Goal: Task Accomplishment & Management: Manage account settings

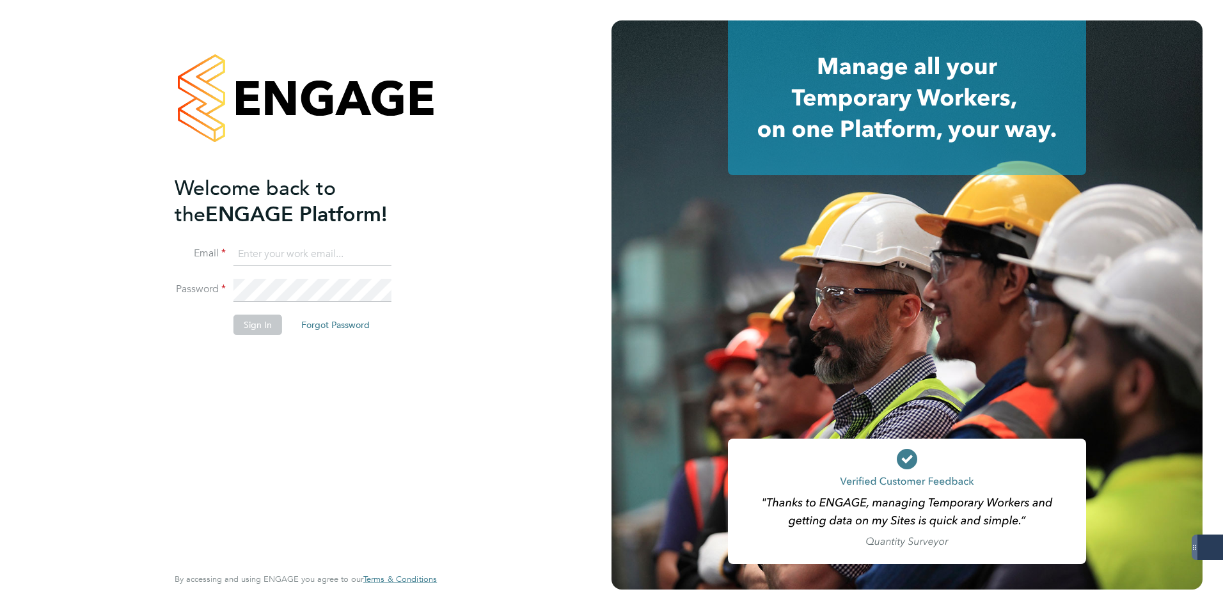
type input "[PERSON_NAME][EMAIL_ADDRESS][PERSON_NAME][DOMAIN_NAME]"
click at [247, 323] on button "Sign In" at bounding box center [257, 325] width 49 height 20
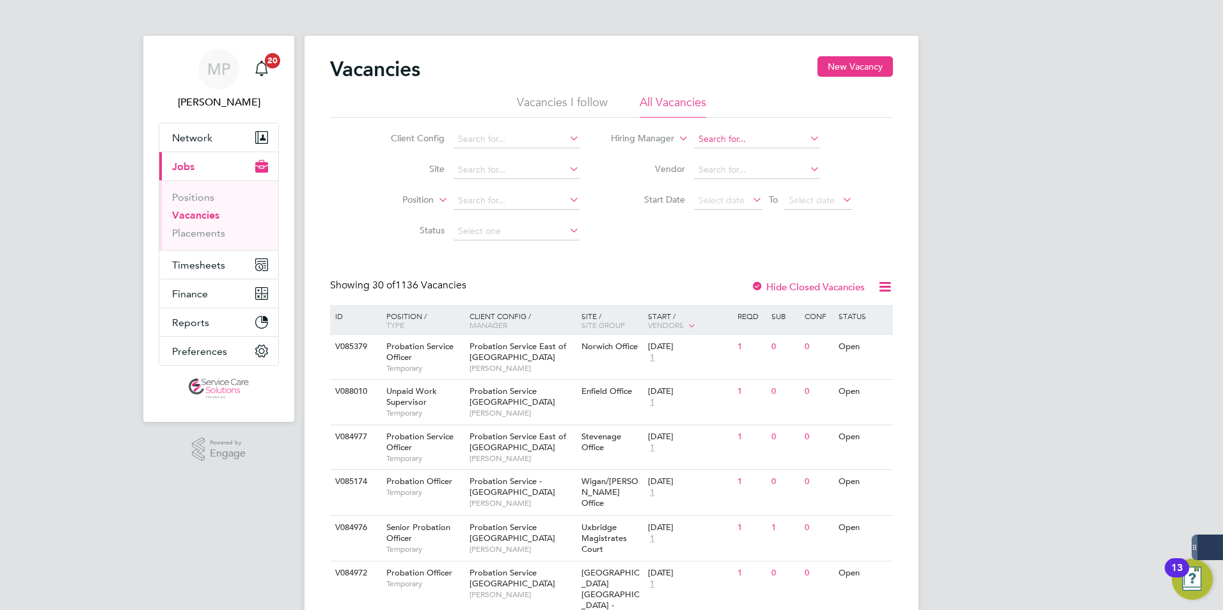
click at [719, 137] on input at bounding box center [757, 139] width 126 height 18
click at [194, 263] on span "Timesheets" at bounding box center [198, 265] width 53 height 12
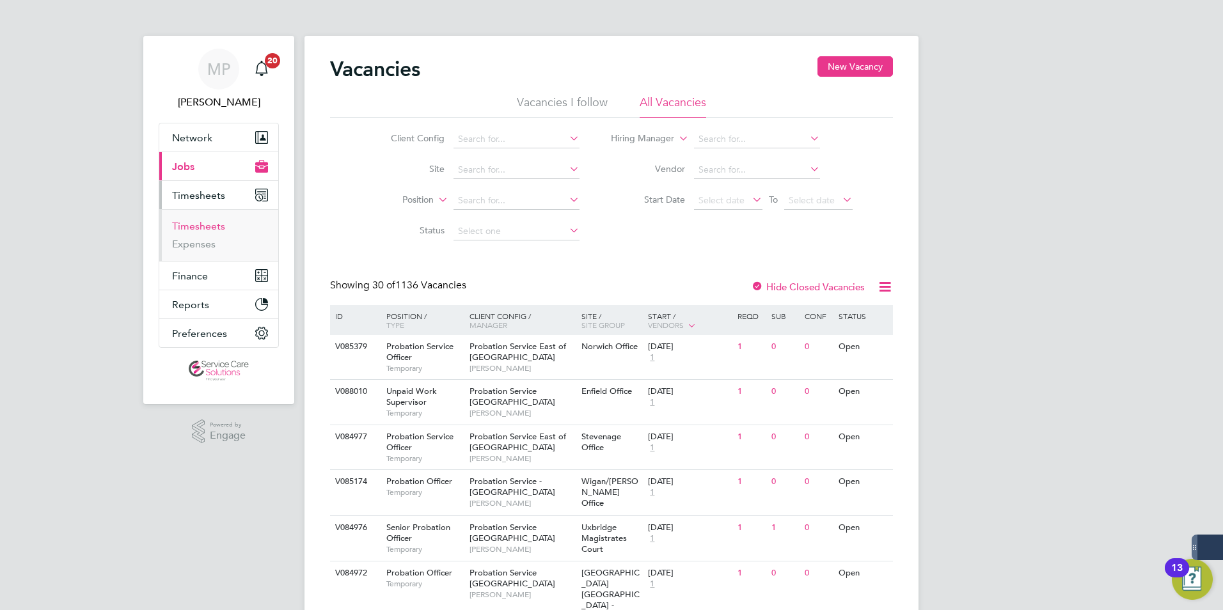
click at [221, 228] on link "Timesheets" at bounding box center [198, 226] width 53 height 12
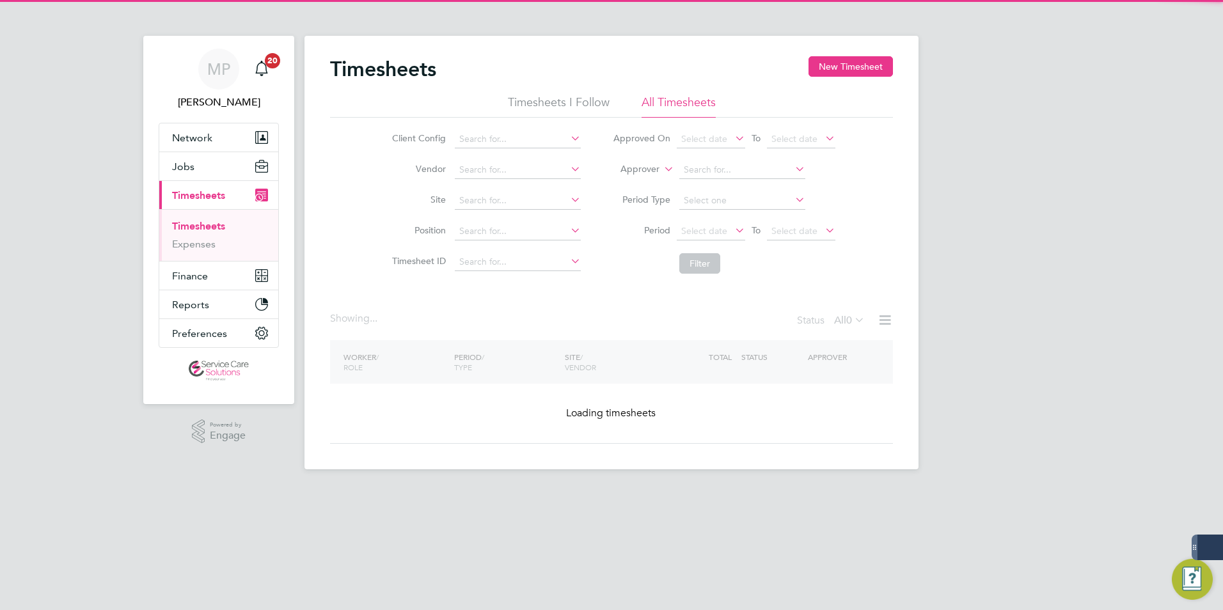
click at [661, 169] on icon at bounding box center [661, 166] width 0 height 12
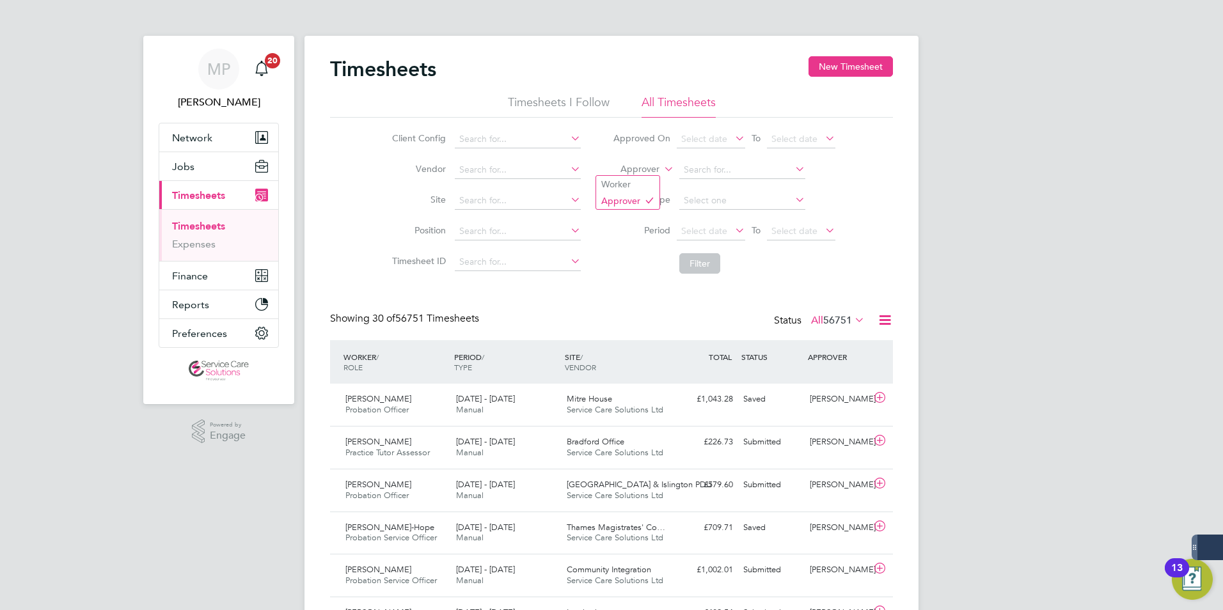
click at [661, 170] on icon at bounding box center [661, 166] width 0 height 12
drag, startPoint x: 640, startPoint y: 182, endPoint x: 664, endPoint y: 176, distance: 25.0
click at [643, 182] on li "Worker" at bounding box center [627, 184] width 63 height 17
click at [716, 170] on input at bounding box center [742, 170] width 126 height 18
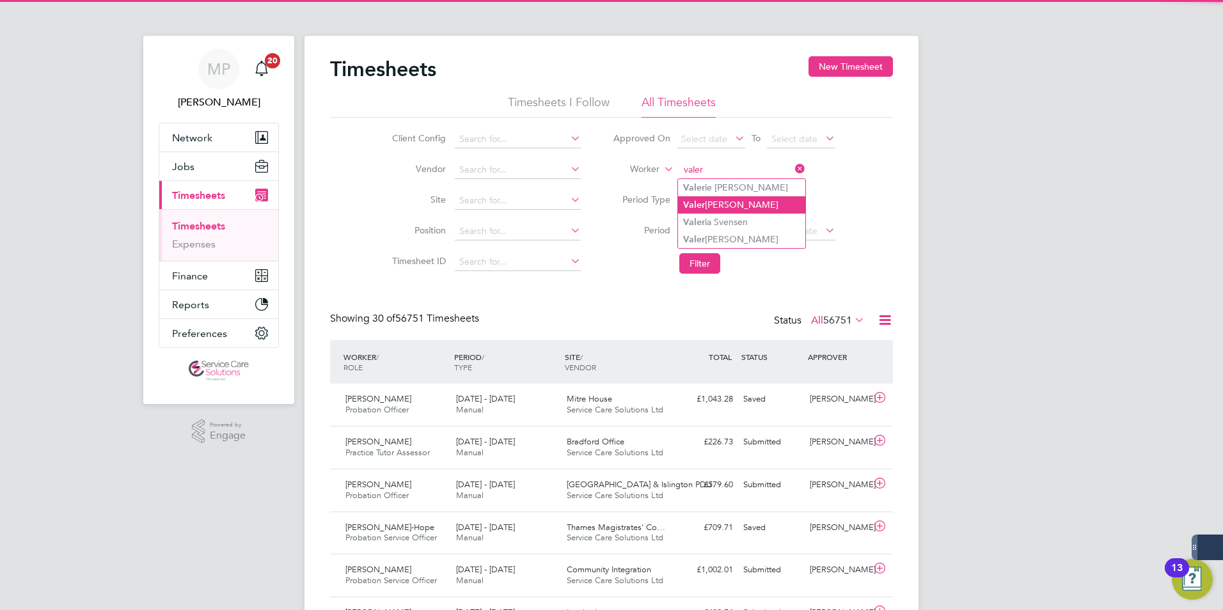
click at [734, 203] on li "Valer ie Phillips" at bounding box center [741, 204] width 127 height 17
type input "Valerie Phillips"
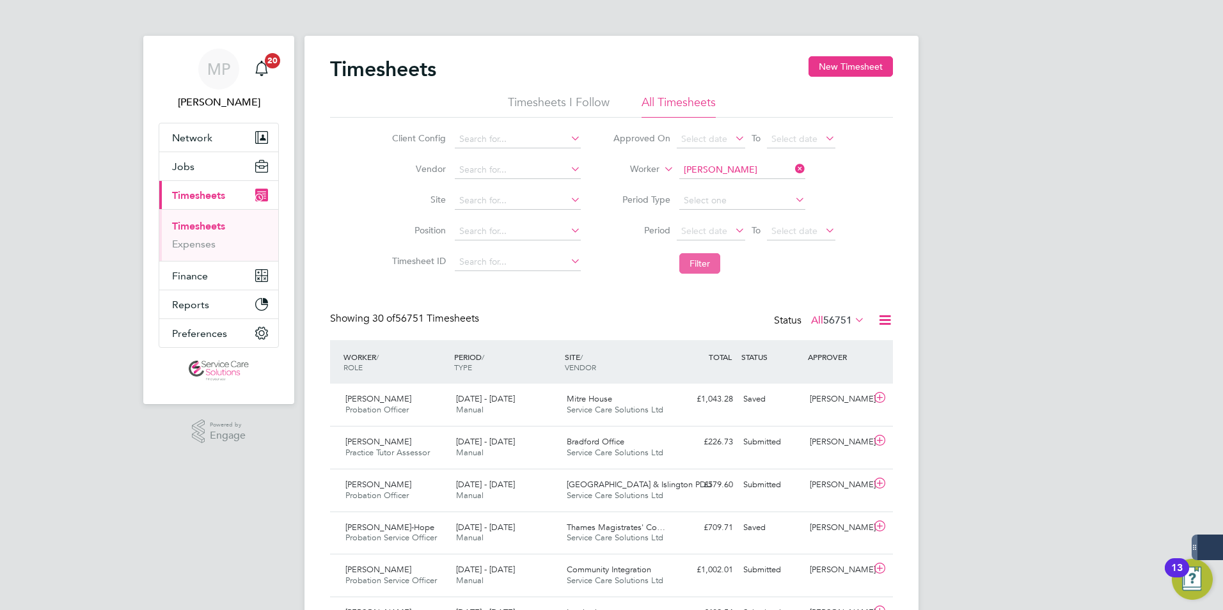
click at [703, 262] on button "Filter" at bounding box center [699, 263] width 41 height 20
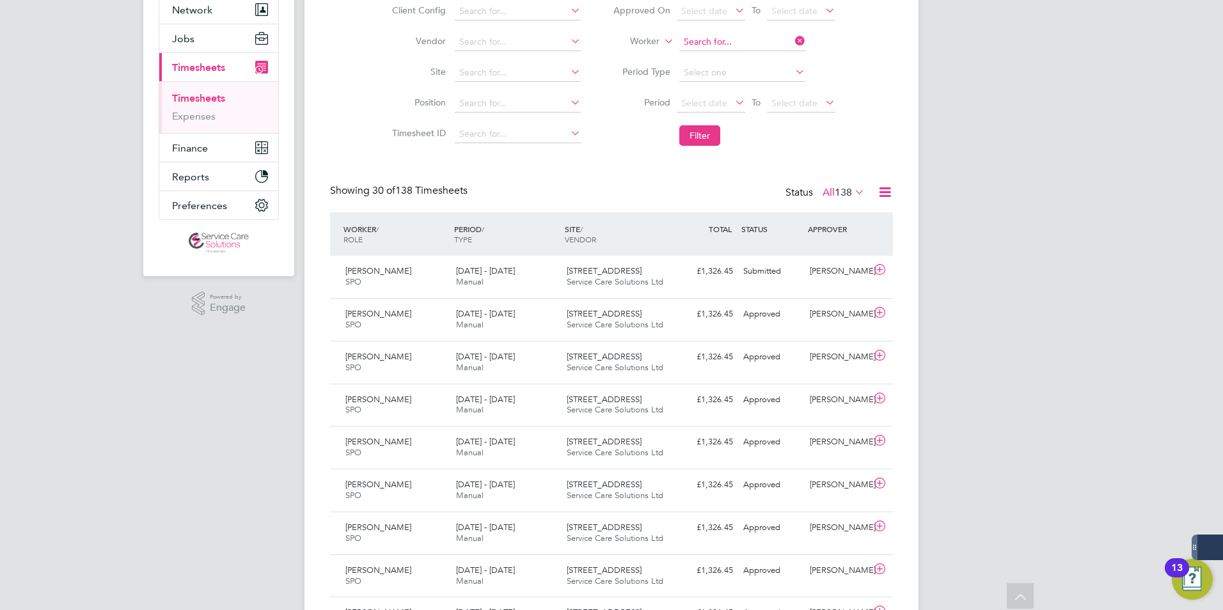
click at [717, 42] on input at bounding box center [742, 42] width 126 height 18
click at [760, 59] on b "R" at bounding box center [763, 59] width 6 height 11
type input "Stephen Rowlins"
click at [705, 132] on button "Filter" at bounding box center [699, 135] width 41 height 20
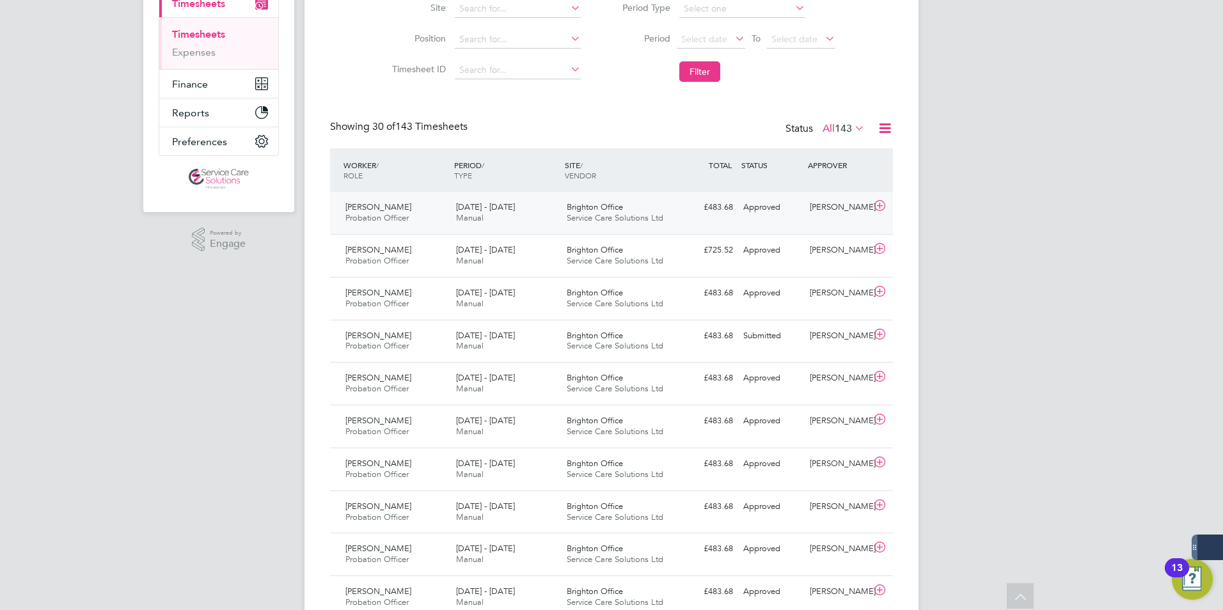
click at [544, 214] on div "18 - 24 Aug 2025 Manual" at bounding box center [506, 213] width 111 height 32
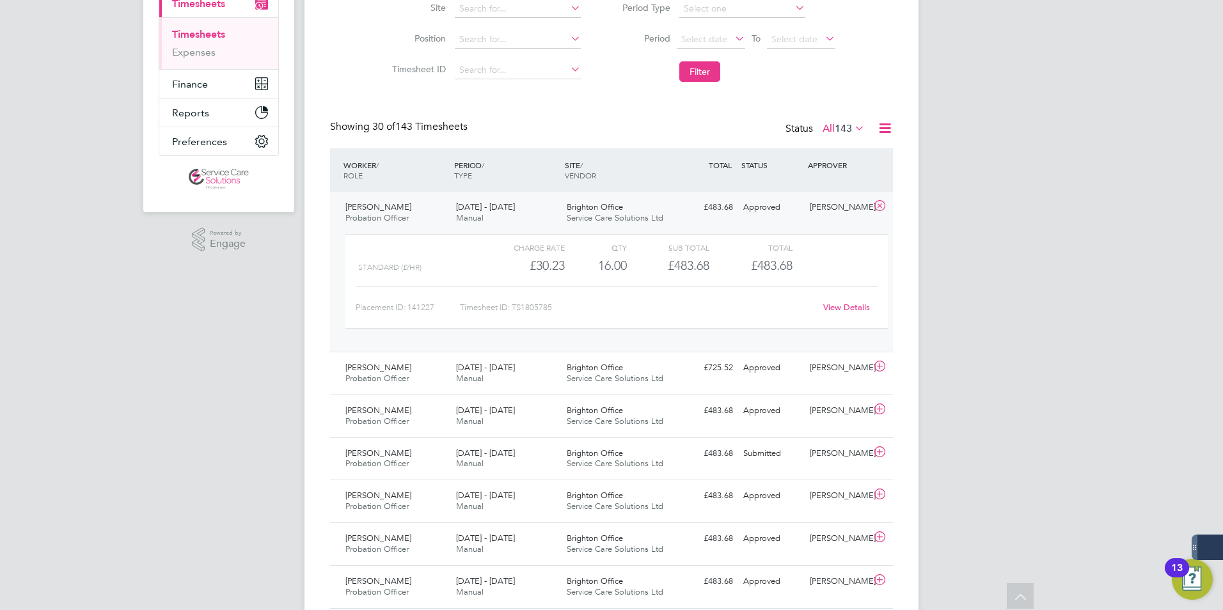
click at [836, 305] on link "View Details" at bounding box center [846, 307] width 47 height 11
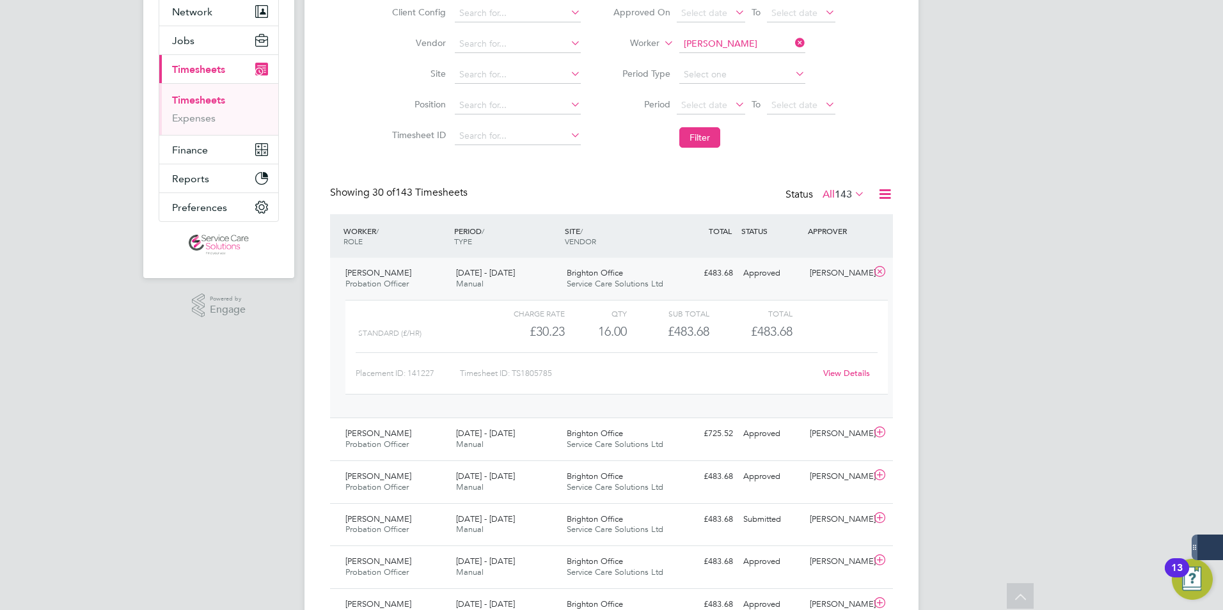
scroll to position [53, 0]
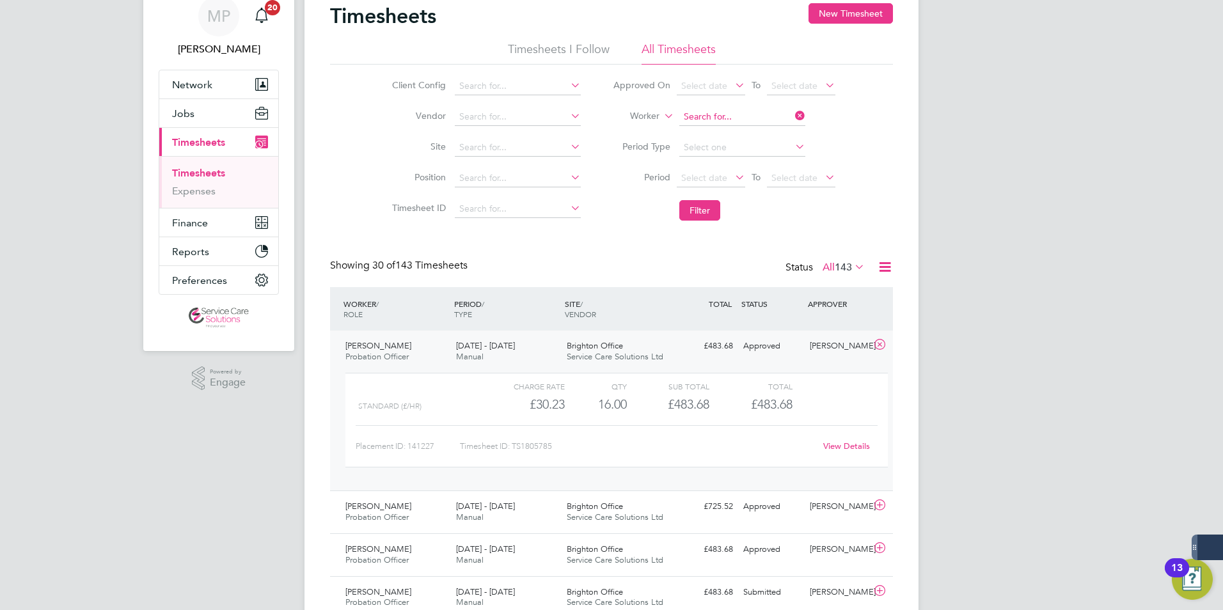
click at [716, 111] on input at bounding box center [742, 117] width 126 height 18
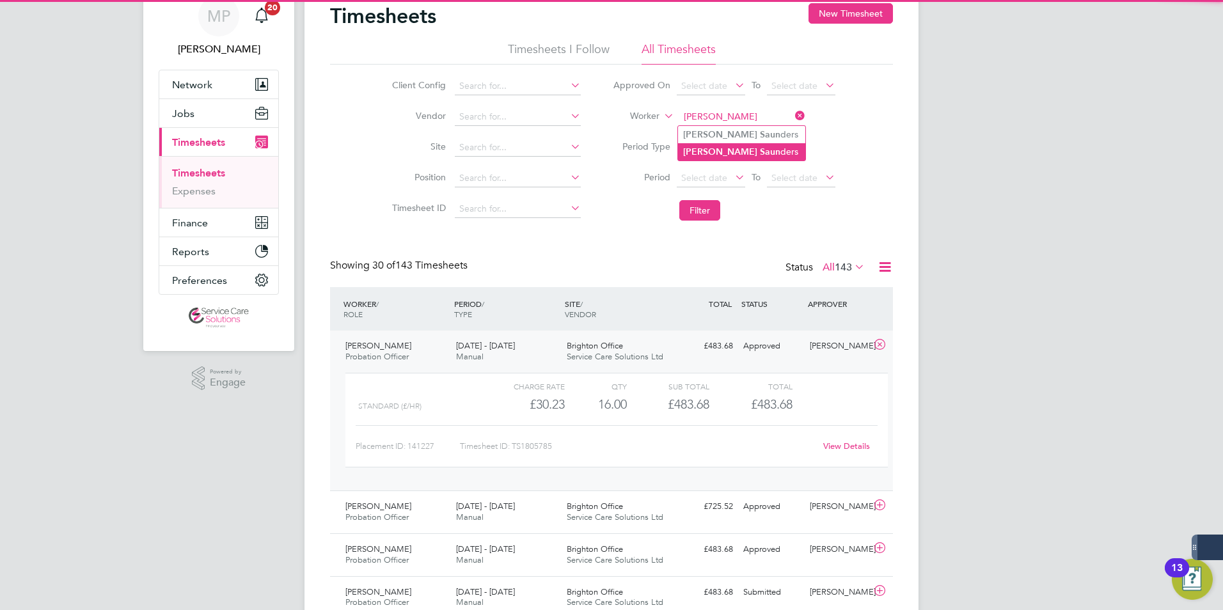
click at [760, 152] on b "Saun" at bounding box center [770, 151] width 20 height 11
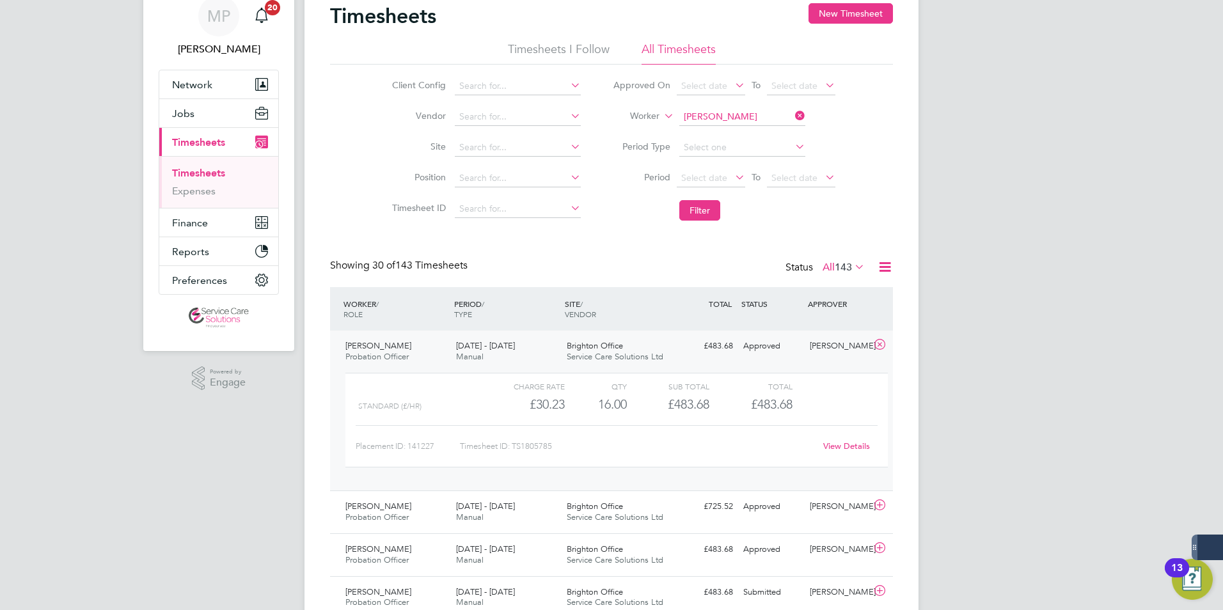
type input "Gavin Saunders"
click at [695, 214] on button "Filter" at bounding box center [699, 210] width 41 height 20
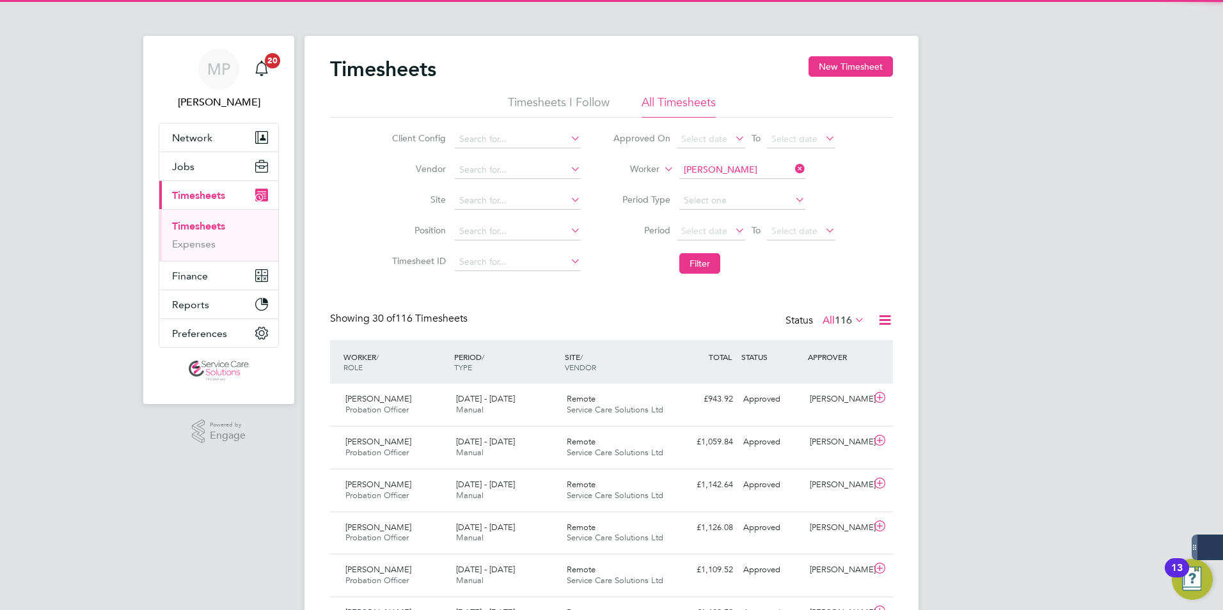
scroll to position [6, 6]
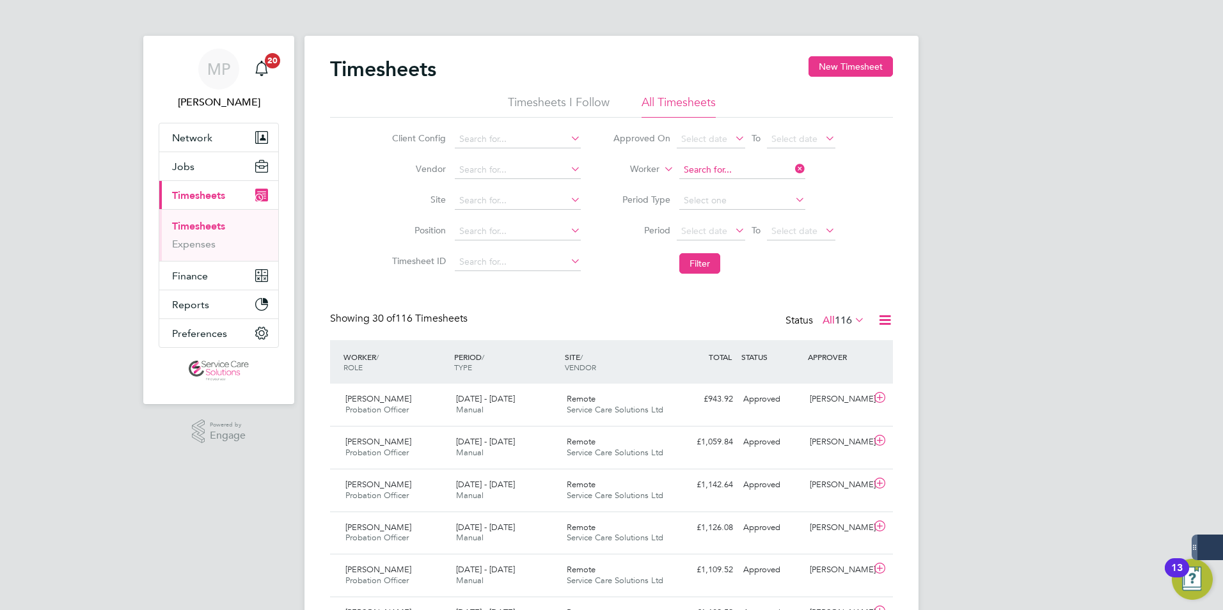
click at [714, 167] on input at bounding box center [742, 170] width 126 height 18
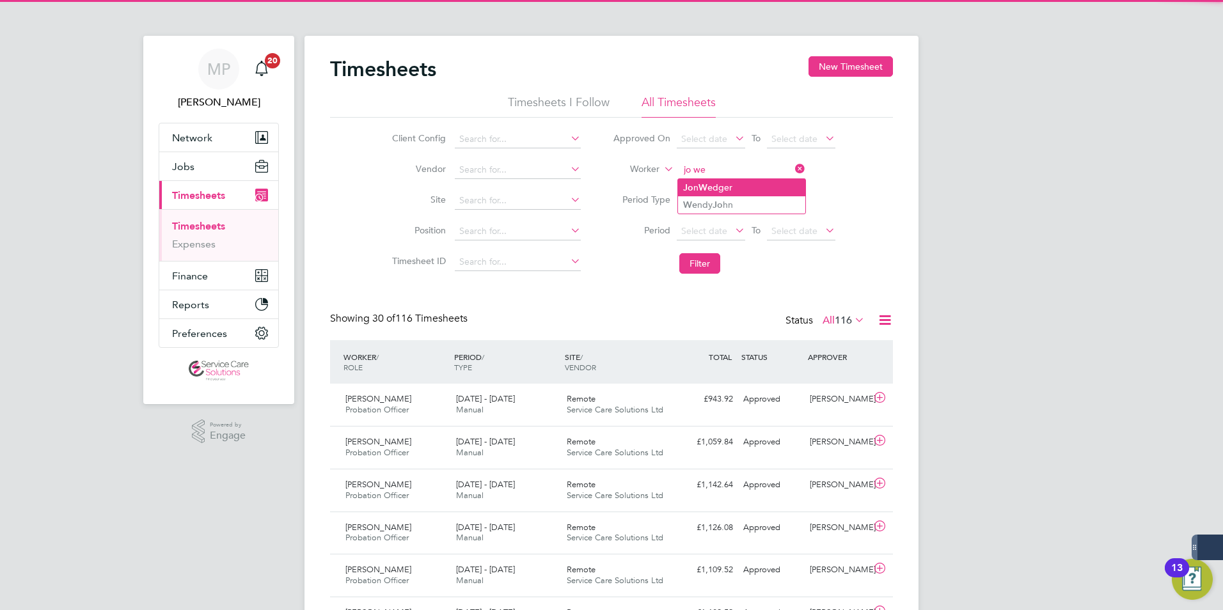
click at [719, 191] on li "Jo n We dger" at bounding box center [741, 187] width 127 height 17
type input "Jon Wedger"
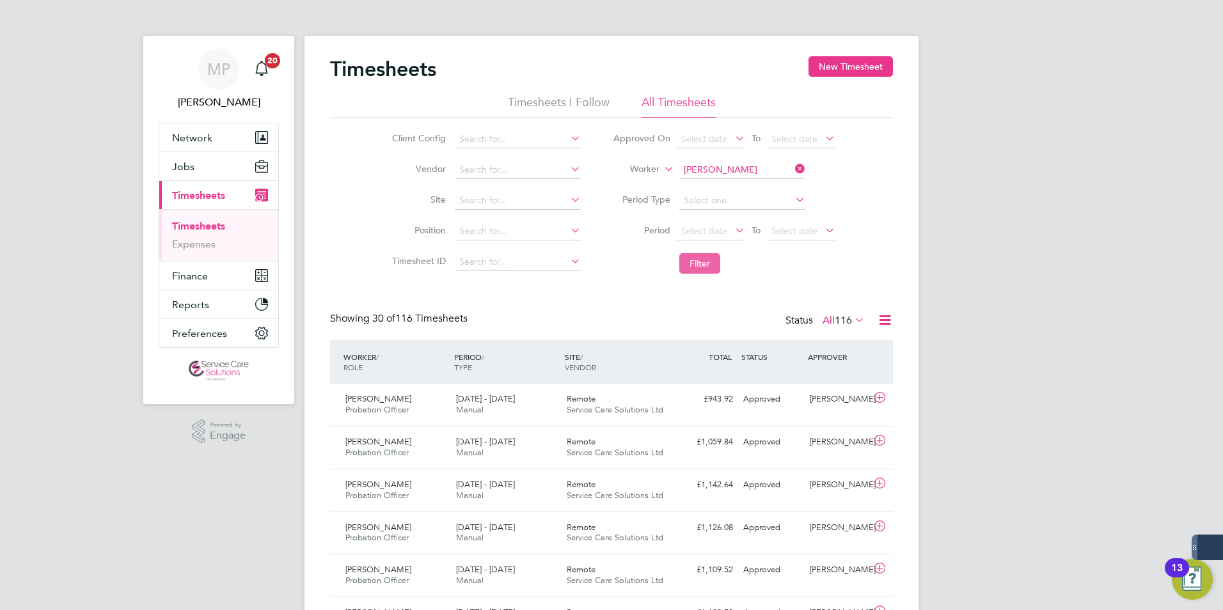
click at [687, 263] on button "Filter" at bounding box center [699, 263] width 41 height 20
click at [667, 406] on div "Hammersmith & Fulham… Service Care Solutions Ltd" at bounding box center [616, 405] width 111 height 32
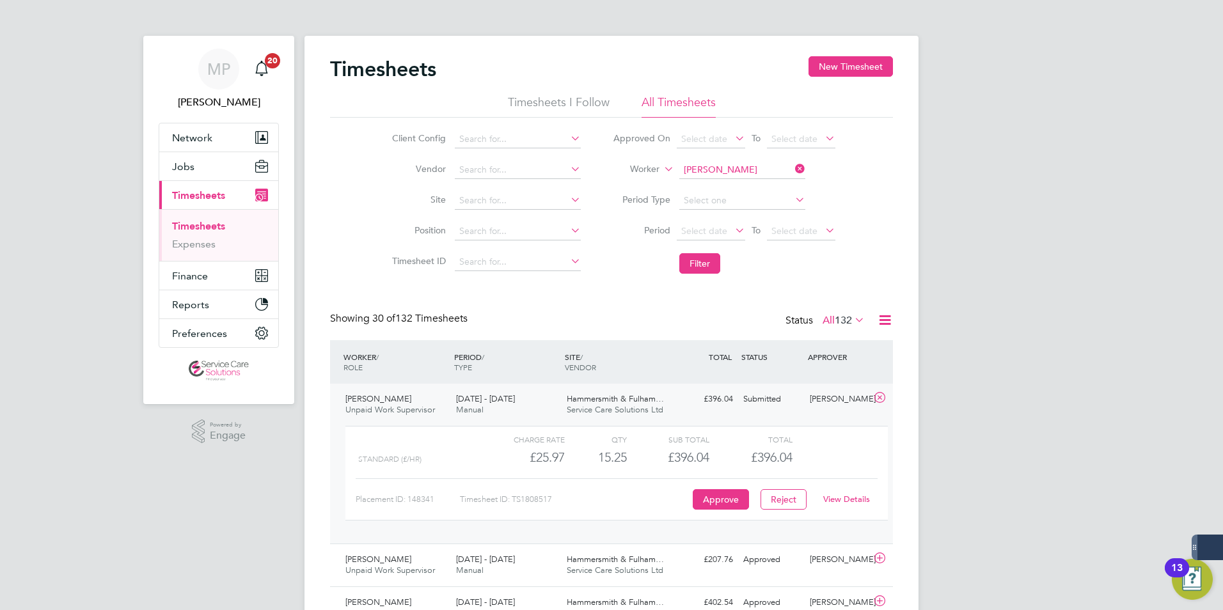
click at [845, 501] on link "View Details" at bounding box center [846, 499] width 47 height 11
click at [745, 166] on input at bounding box center [742, 170] width 126 height 18
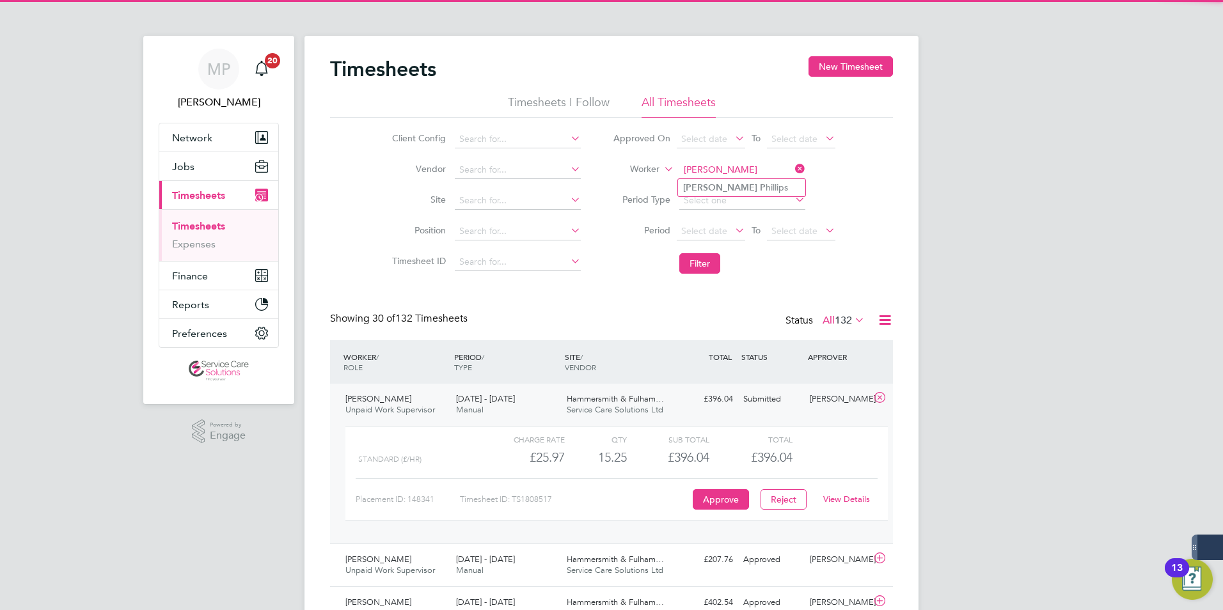
click at [762, 177] on input "valerie p" at bounding box center [742, 170] width 126 height 18
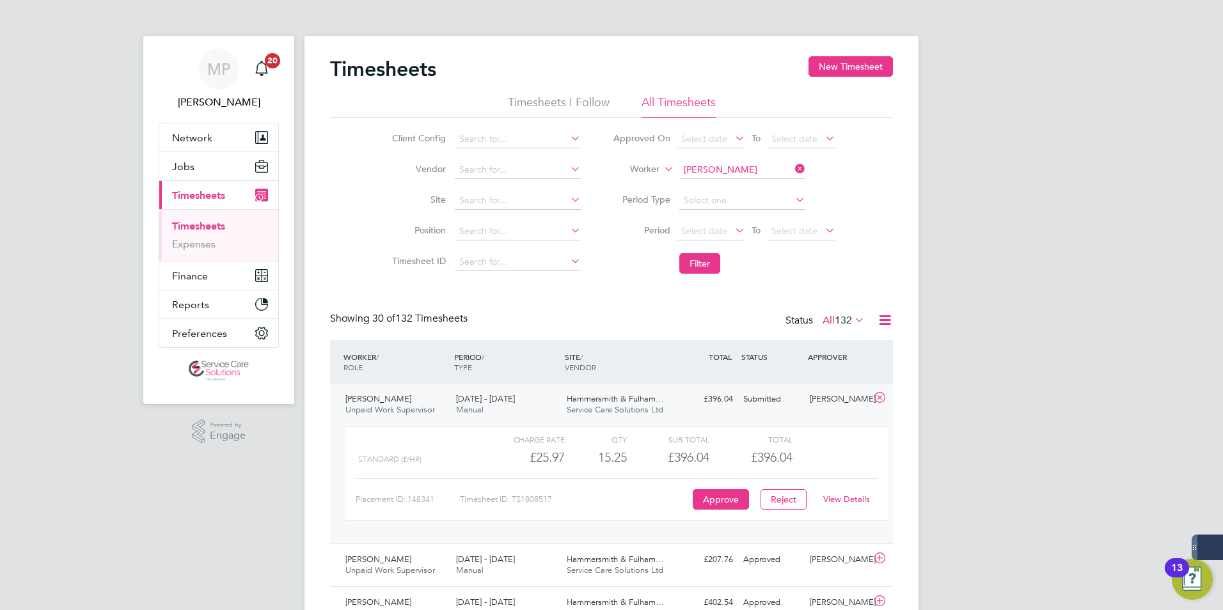
click at [746, 192] on li "Valerie P hillips" at bounding box center [741, 187] width 127 height 17
type input "Valerie Phillips"
click at [708, 261] on button "Filter" at bounding box center [699, 263] width 41 height 20
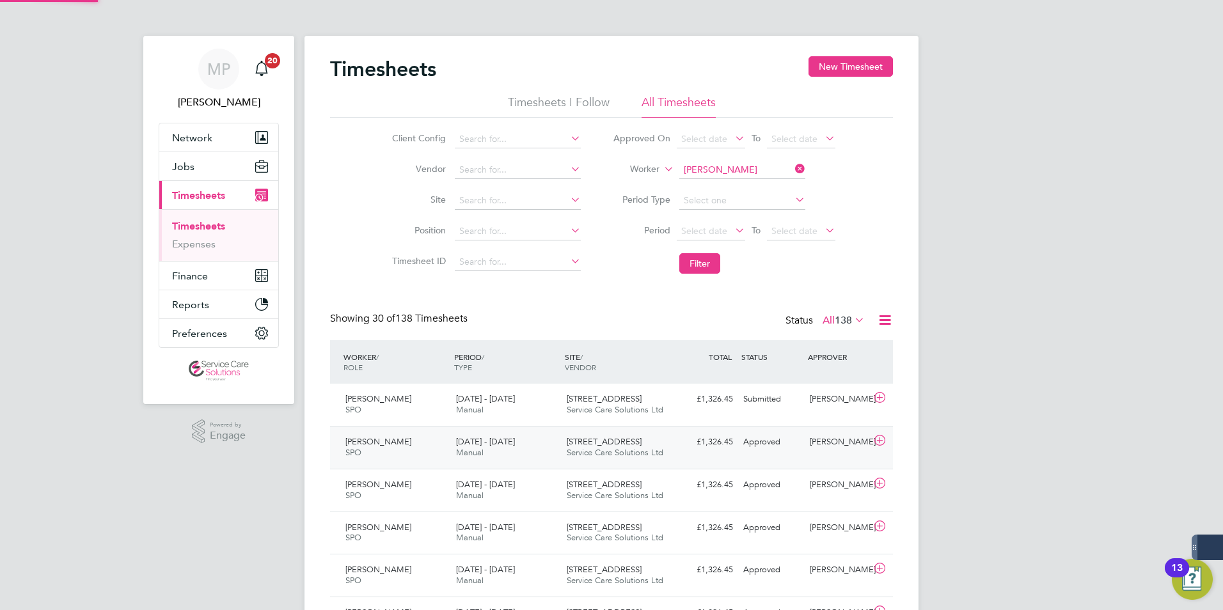
scroll to position [33, 111]
click at [621, 394] on div "79 East Hill Service Care Solutions Ltd" at bounding box center [616, 405] width 111 height 32
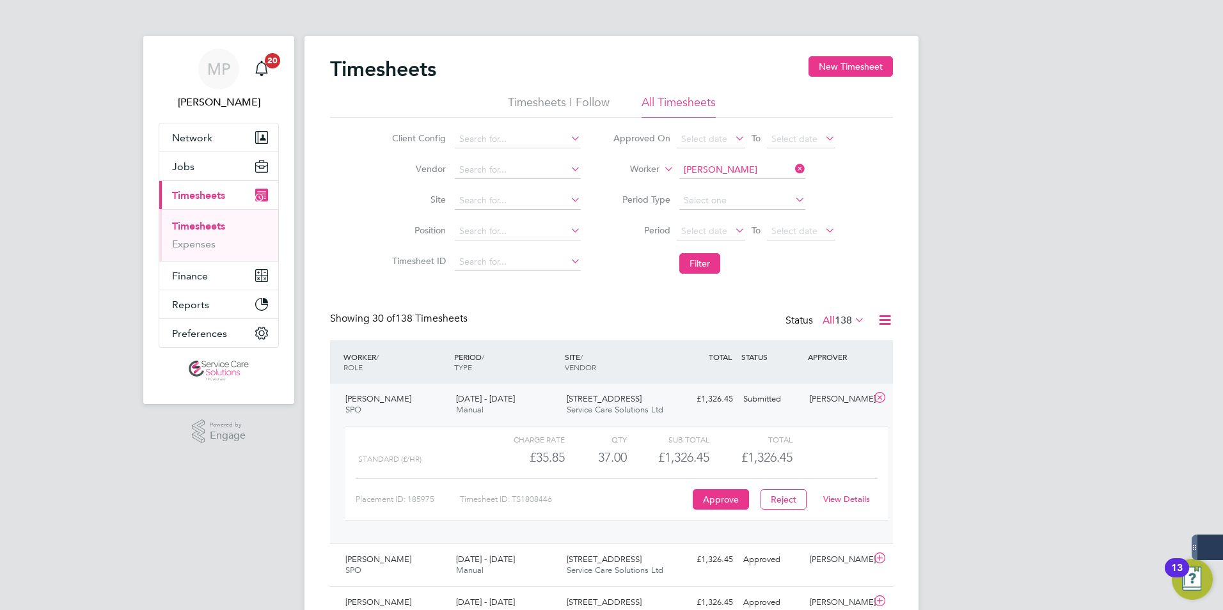
click at [842, 500] on link "View Details" at bounding box center [846, 499] width 47 height 11
click at [850, 493] on div "View Details" at bounding box center [846, 499] width 63 height 20
click at [833, 496] on link "View Details" at bounding box center [846, 499] width 47 height 11
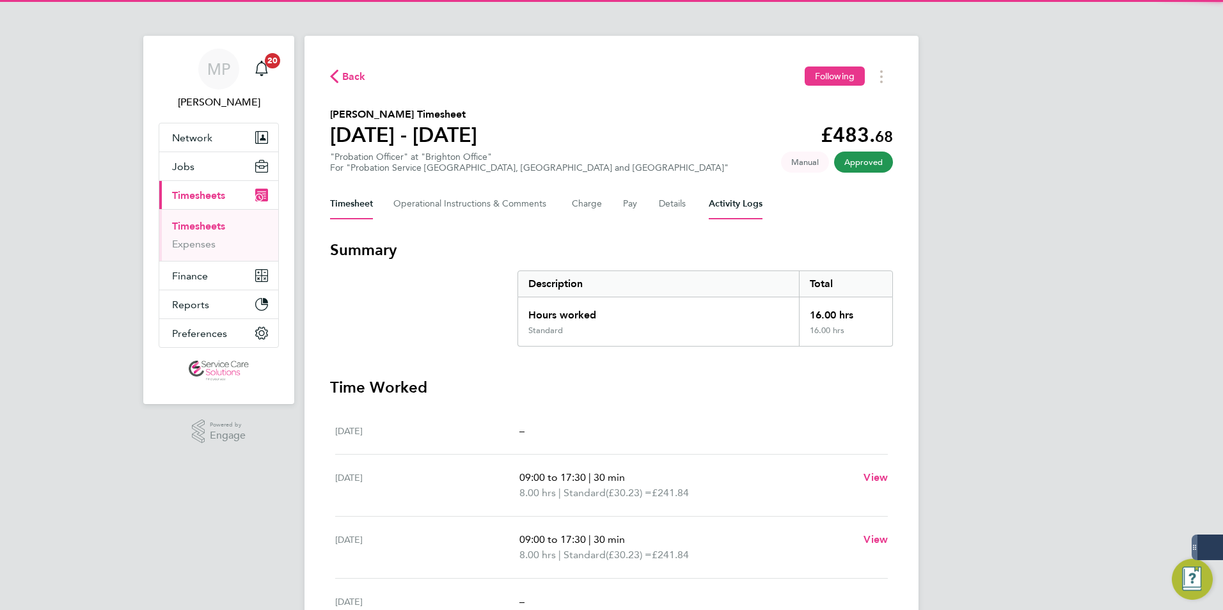
click at [742, 213] on Logs-tab "Activity Logs" at bounding box center [736, 204] width 54 height 31
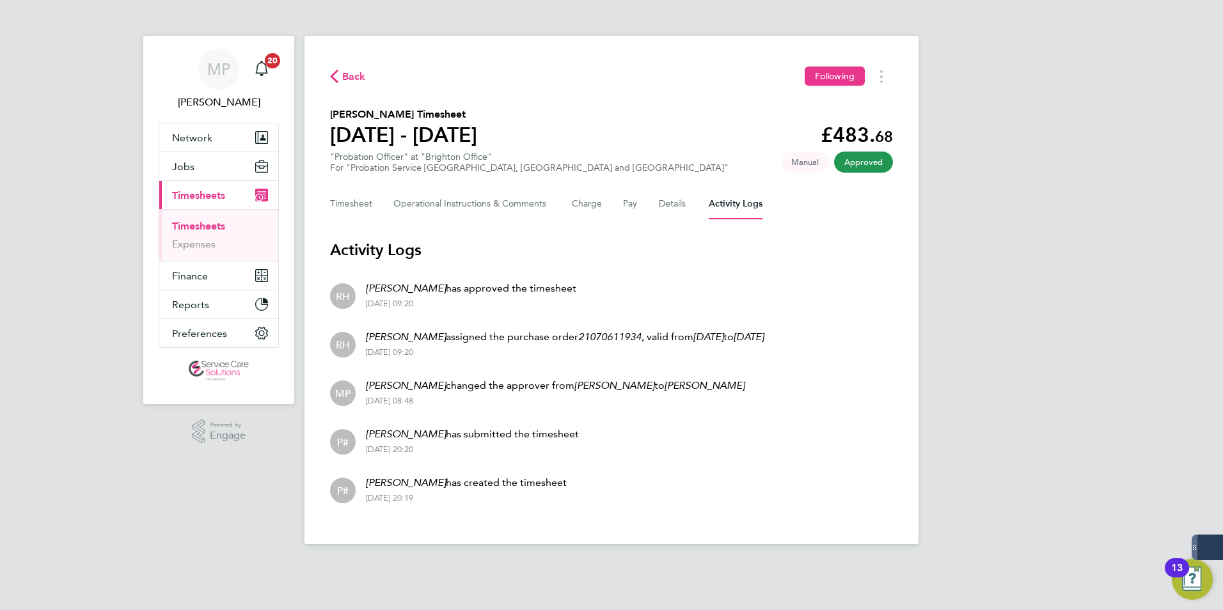
click at [628, 249] on h3 "Activity Logs" at bounding box center [611, 250] width 563 height 20
click at [879, 74] on button "Timesheets Menu" at bounding box center [881, 77] width 23 height 20
drag, startPoint x: 808, startPoint y: 102, endPoint x: 801, endPoint y: 104, distance: 7.3
click at [808, 102] on link "Download timesheet" at bounding box center [815, 105] width 153 height 26
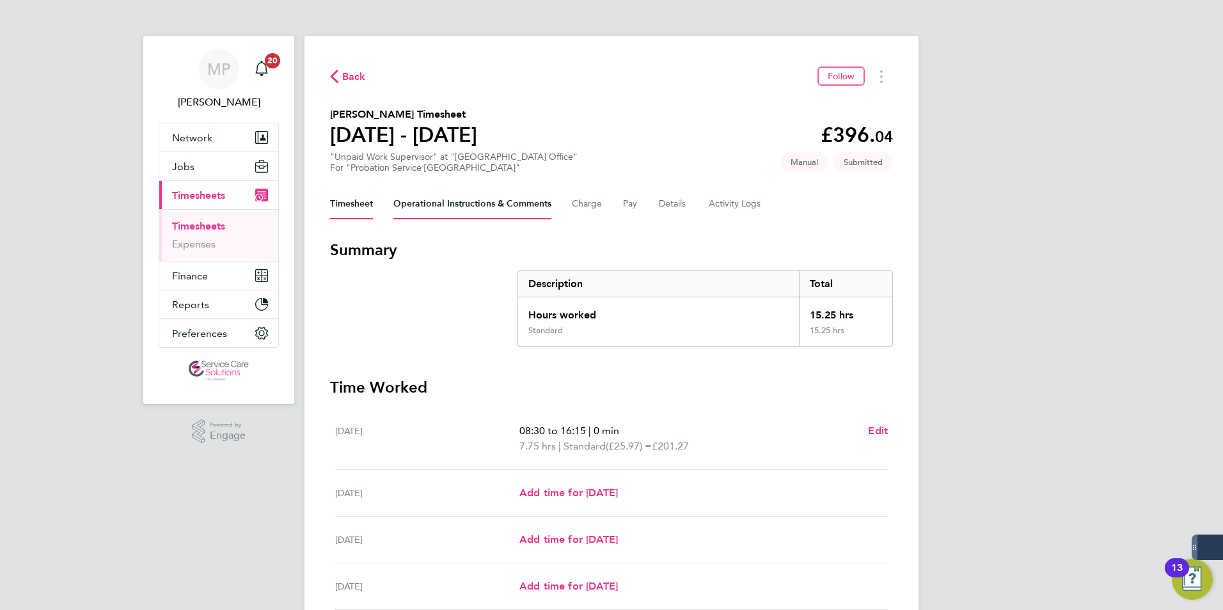
click at [455, 203] on Comments-tab "Operational Instructions & Comments" at bounding box center [472, 204] width 158 height 31
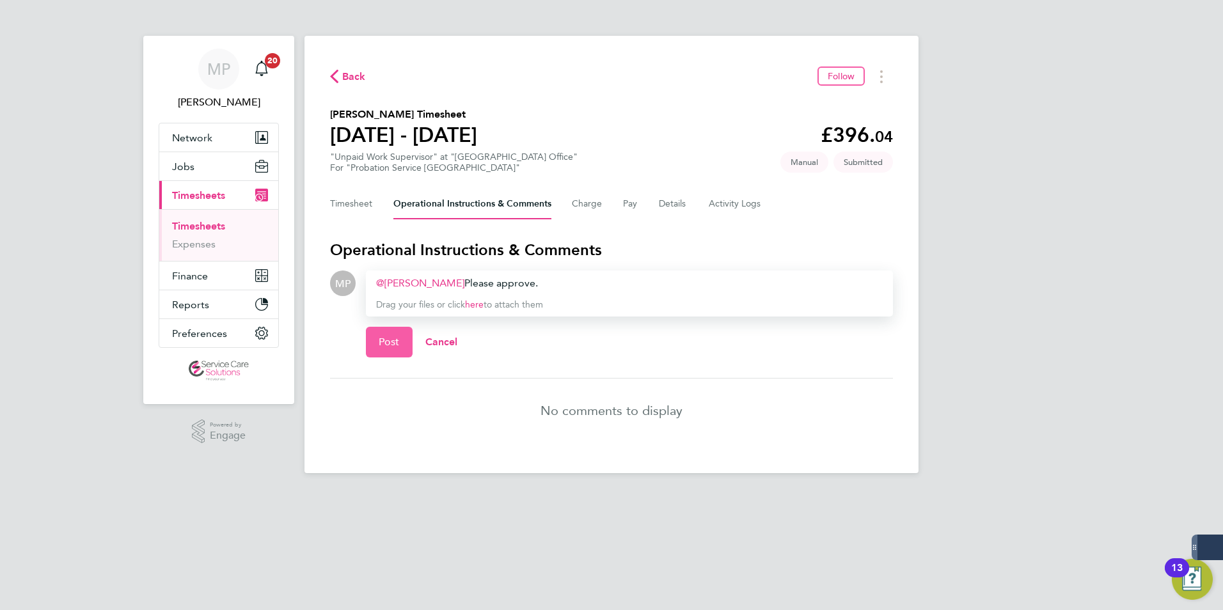
click at [382, 341] on span "Post" at bounding box center [389, 342] width 21 height 13
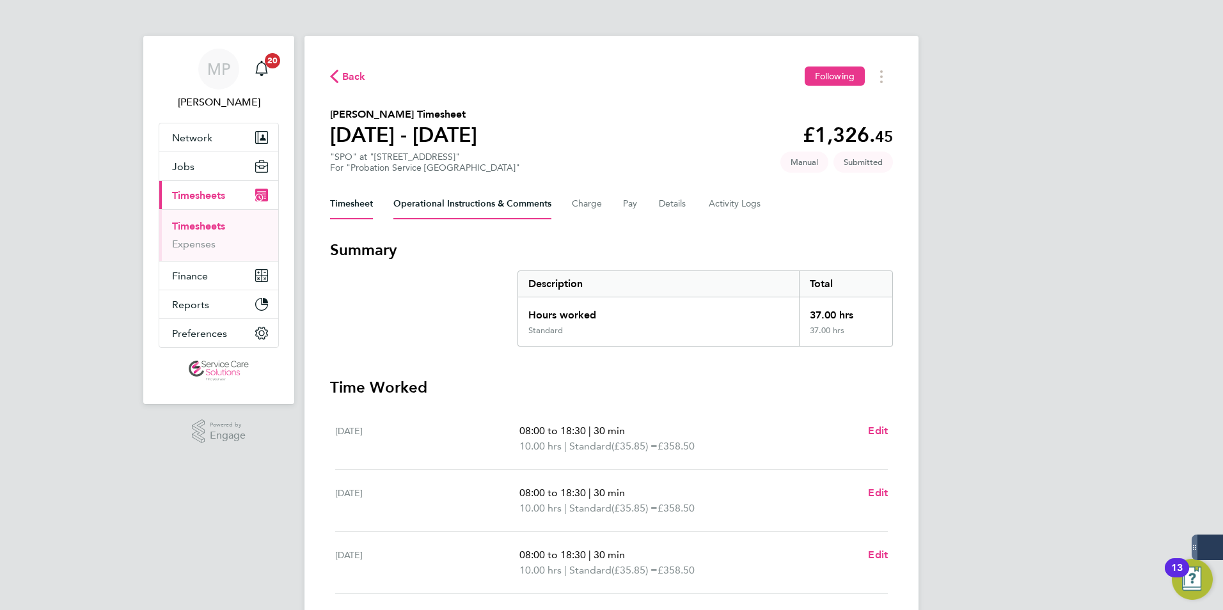
click at [421, 210] on Comments-tab "Operational Instructions & Comments" at bounding box center [472, 204] width 158 height 31
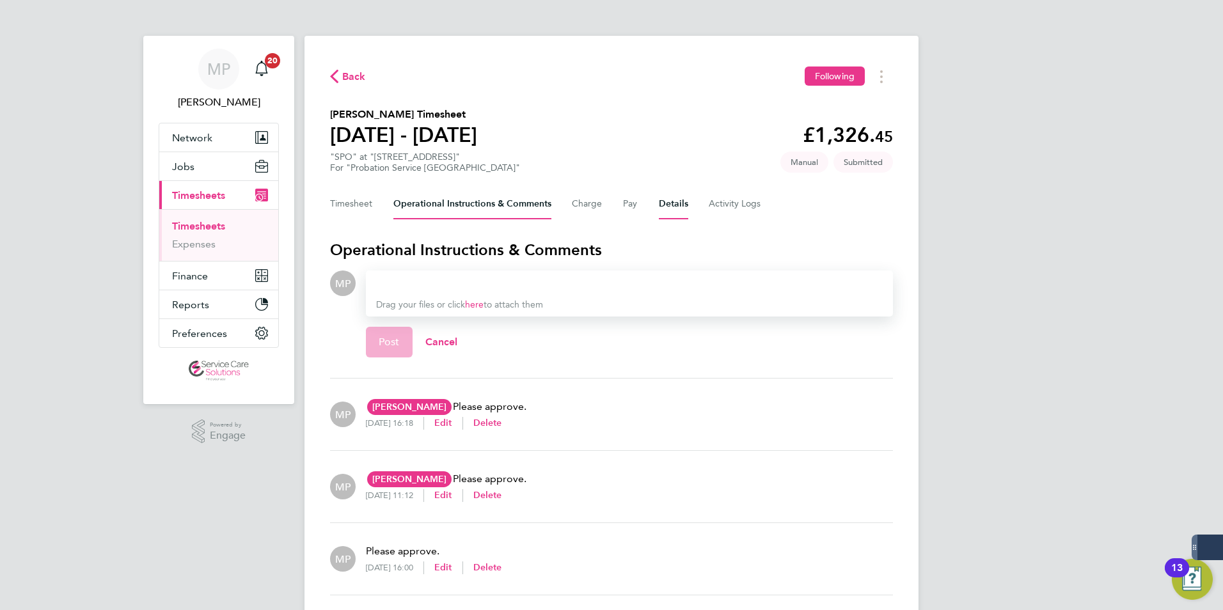
click at [662, 203] on button "Details" at bounding box center [673, 204] width 29 height 31
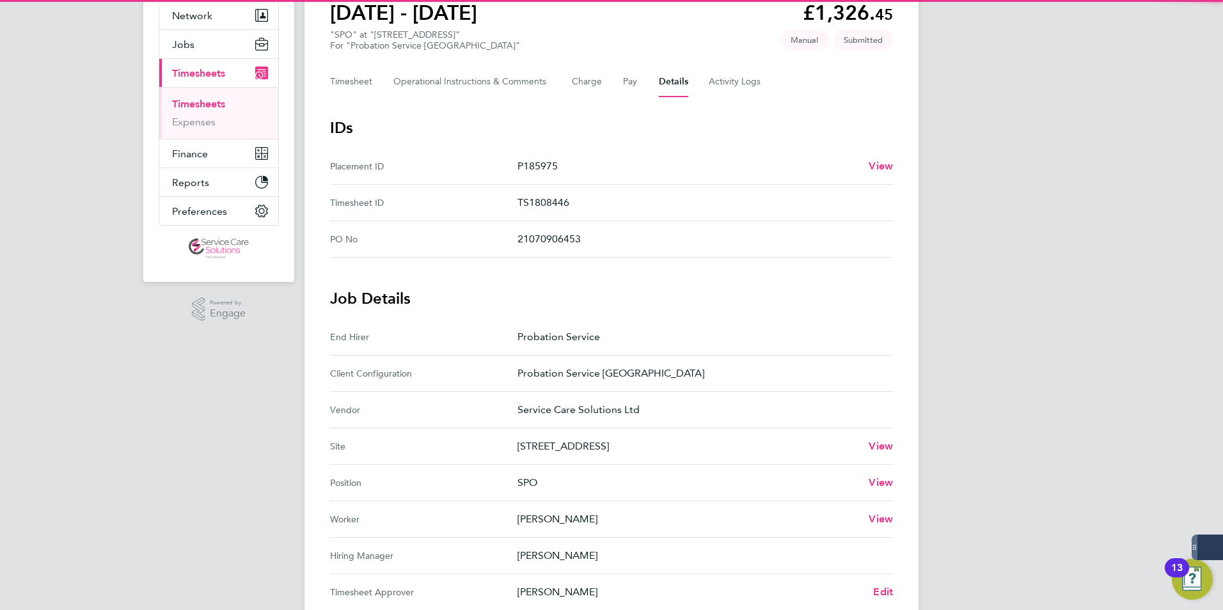
scroll to position [256, 0]
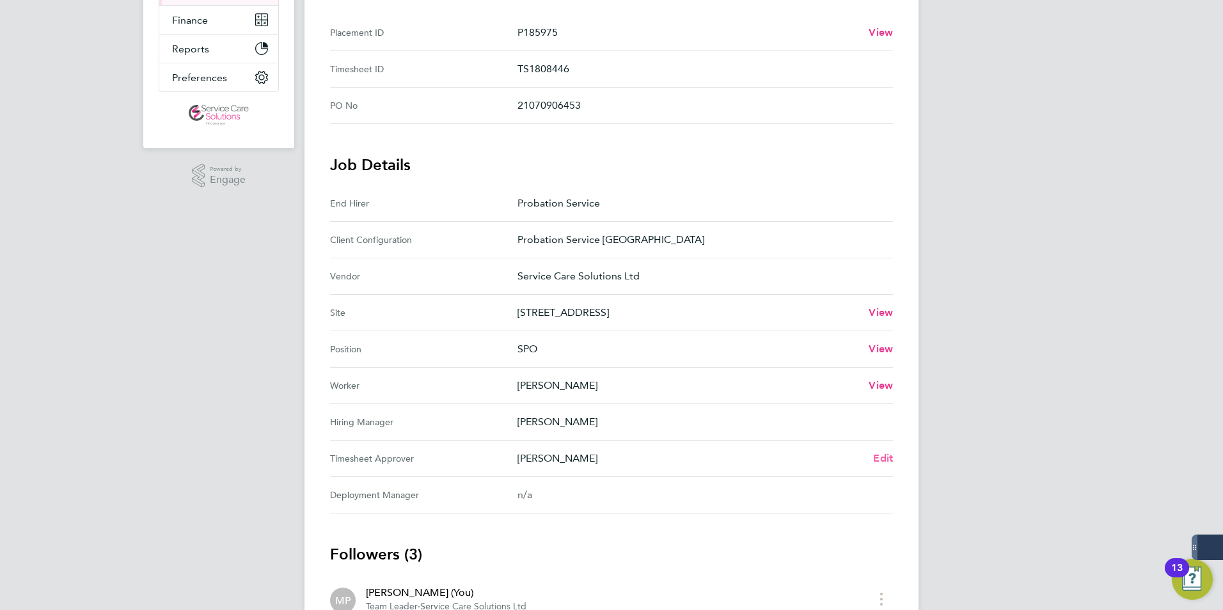
click at [879, 457] on span "Edit" at bounding box center [883, 458] width 20 height 12
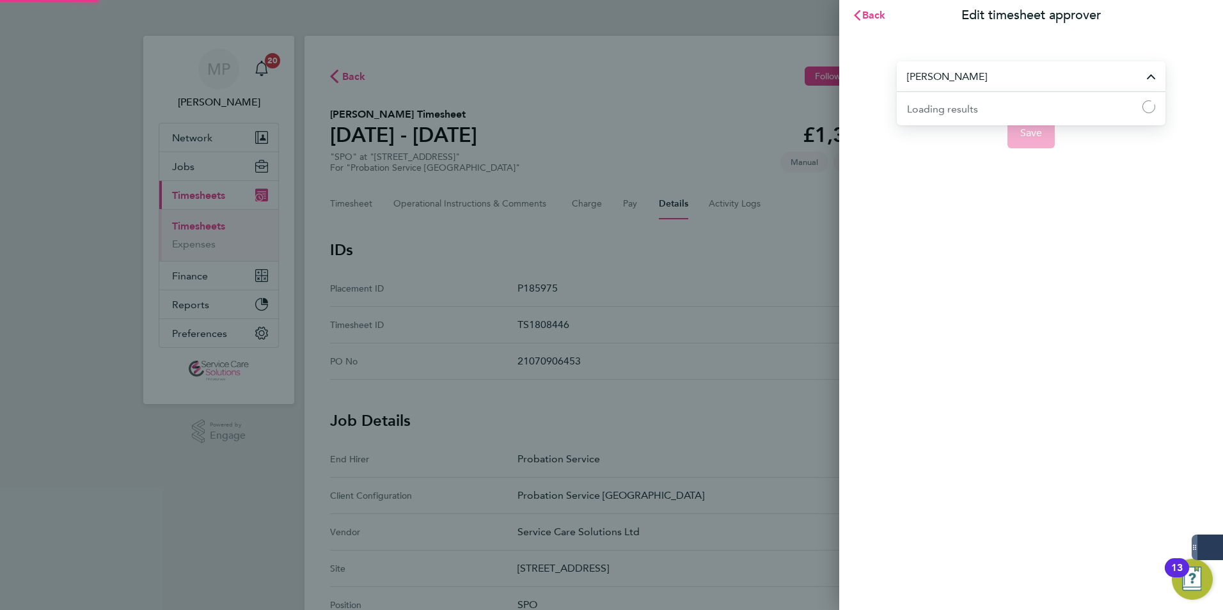
click at [976, 73] on input "[PERSON_NAME]" at bounding box center [1031, 76] width 269 height 30
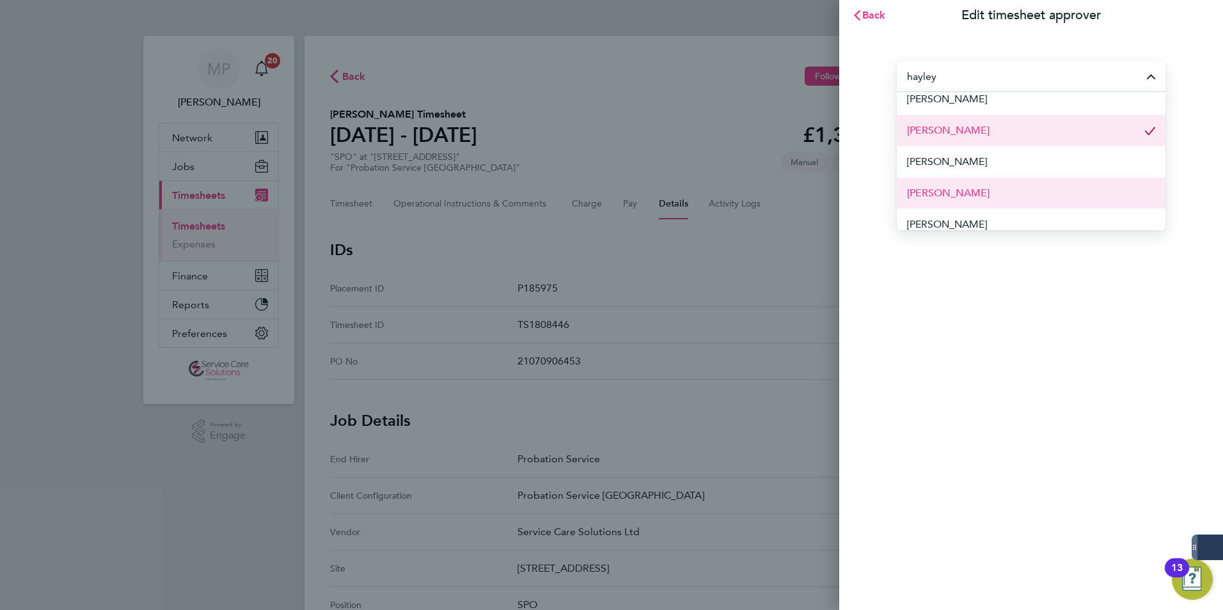
scroll to position [49, 0]
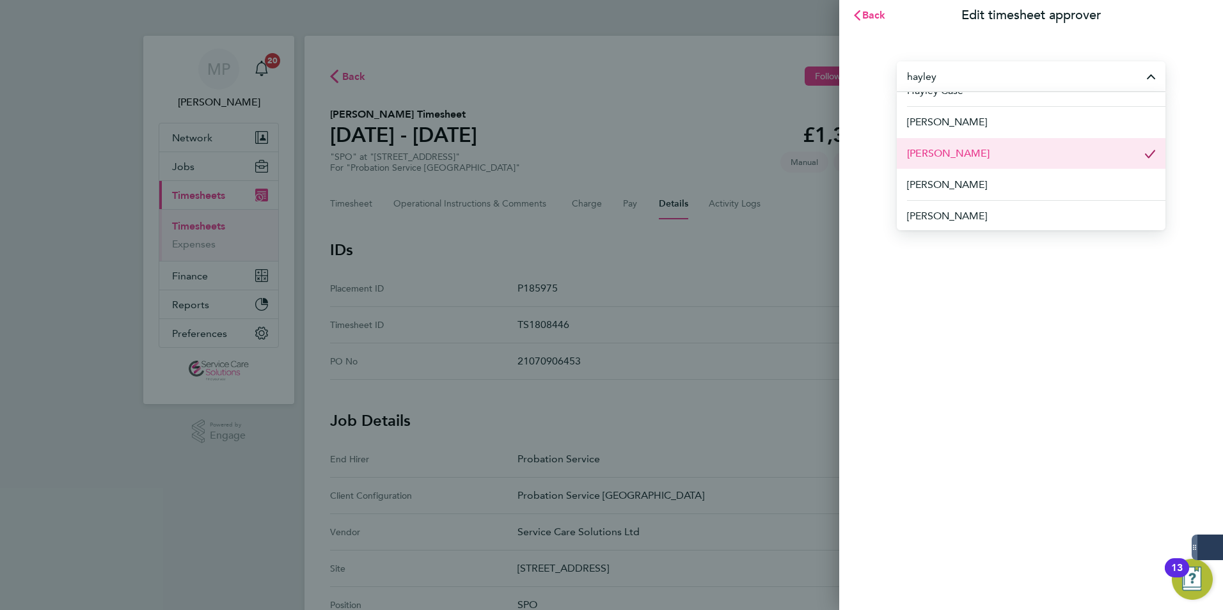
click at [989, 159] on li "[PERSON_NAME]" at bounding box center [1031, 152] width 269 height 31
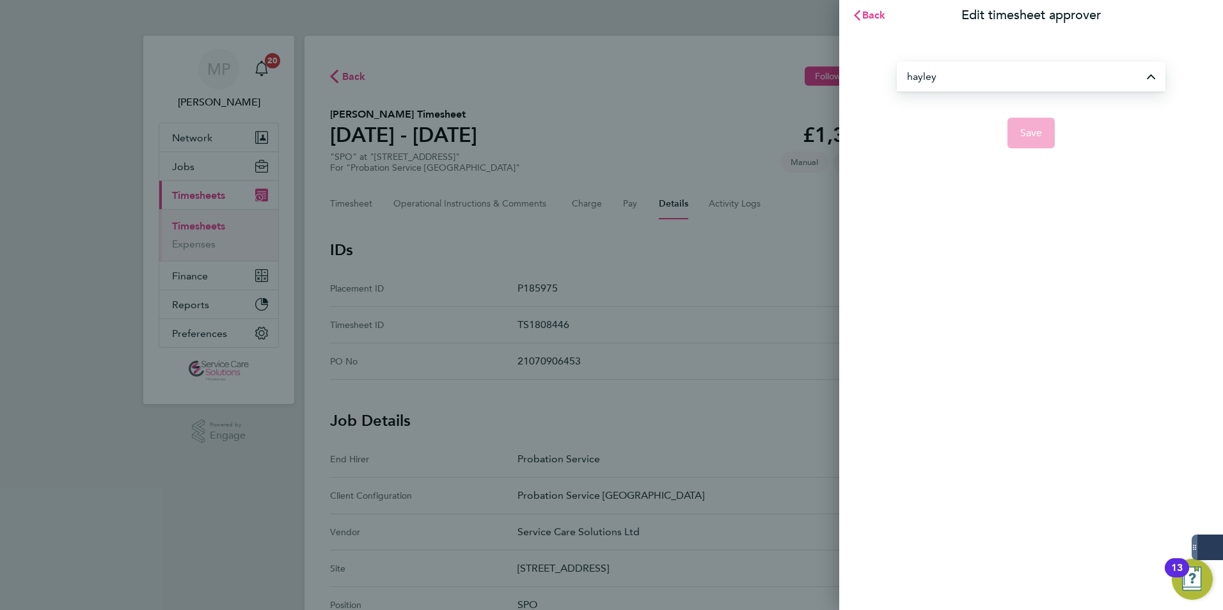
type input "[PERSON_NAME]"
click at [1033, 137] on app-form-button "Save" at bounding box center [1031, 133] width 269 height 31
click at [599, 124] on div "Back Edit timesheet approver Hayley Corcoran Save" at bounding box center [611, 305] width 1223 height 610
click at [875, 15] on span "Back" at bounding box center [874, 15] width 24 height 12
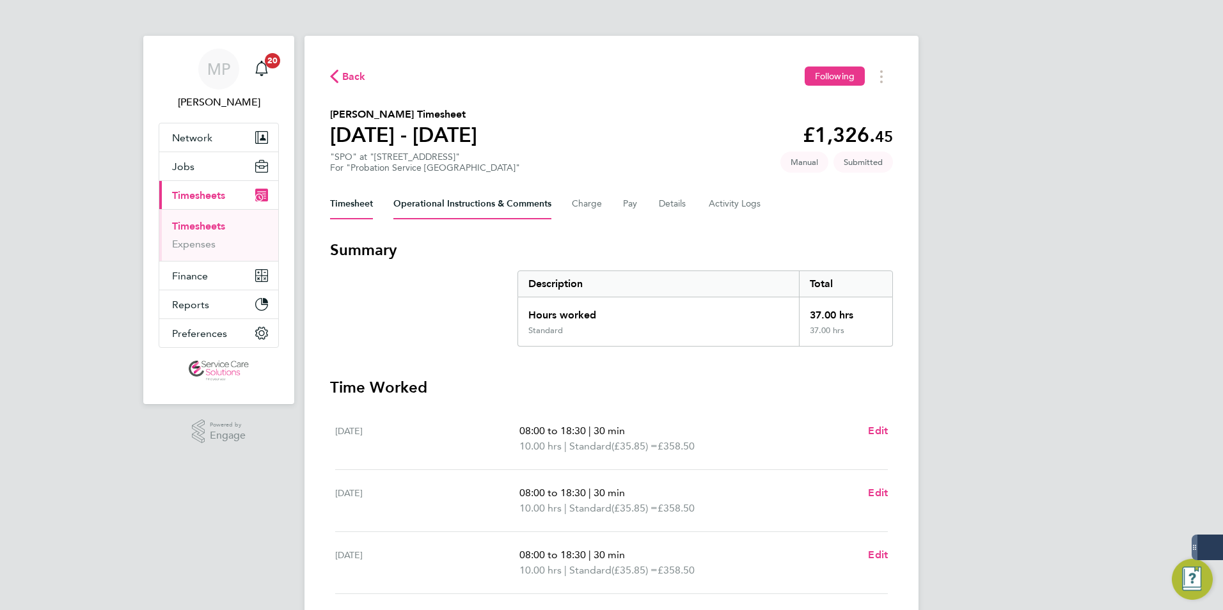
click at [462, 208] on Comments-tab "Operational Instructions & Comments" at bounding box center [472, 204] width 158 height 31
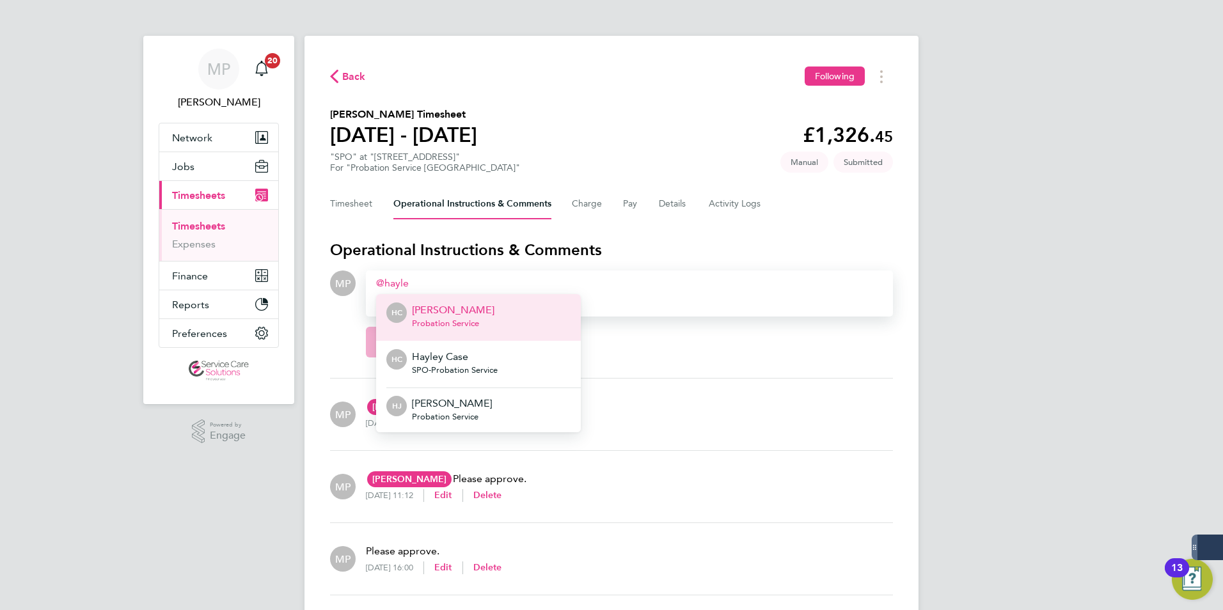
click at [489, 322] on li "HC [PERSON_NAME] Probation Service" at bounding box center [478, 317] width 205 height 47
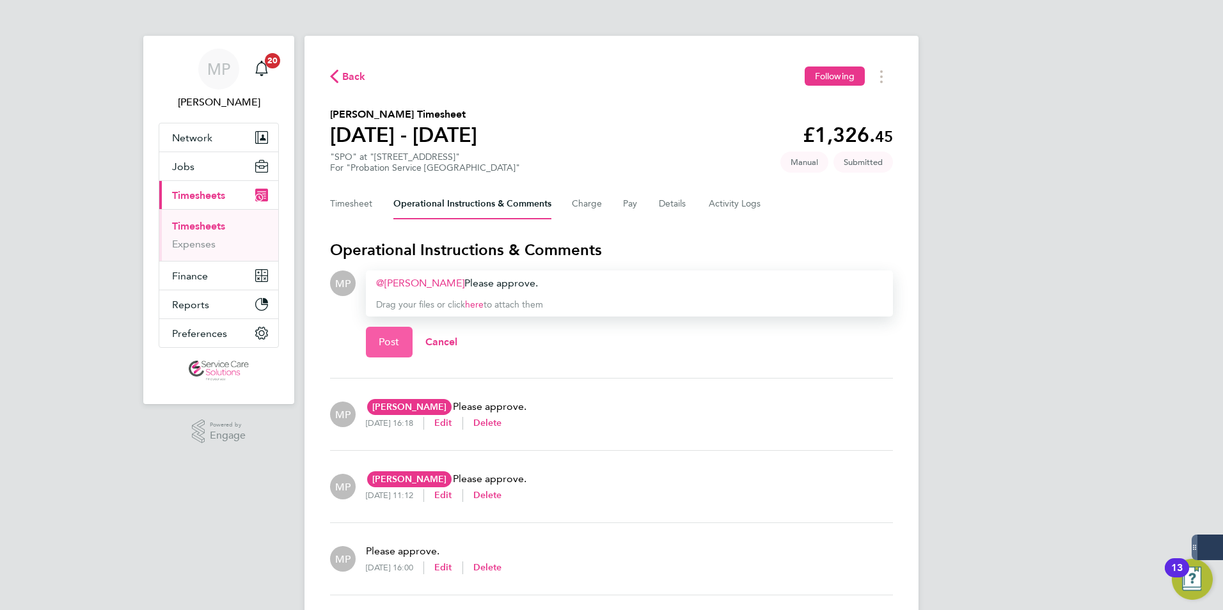
click at [387, 343] on span "Post" at bounding box center [389, 342] width 21 height 13
